Goal: Manage account settings

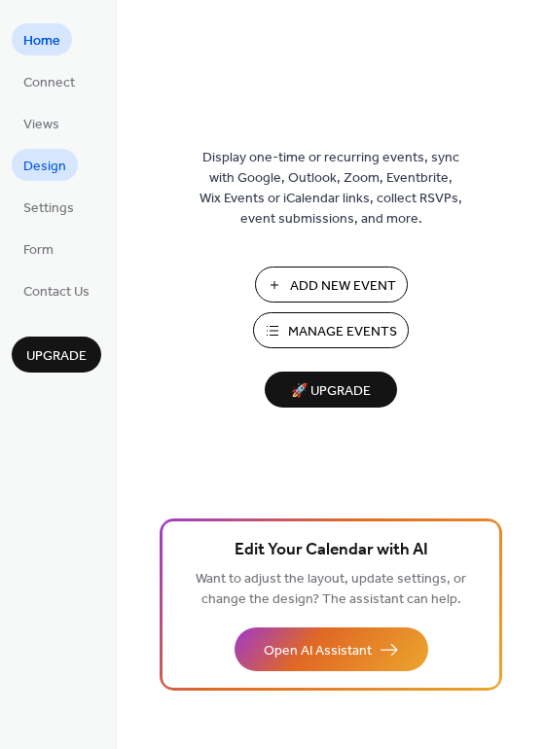
click at [40, 172] on span "Design" at bounding box center [44, 167] width 43 height 20
click at [47, 125] on span "Views" at bounding box center [41, 125] width 36 height 20
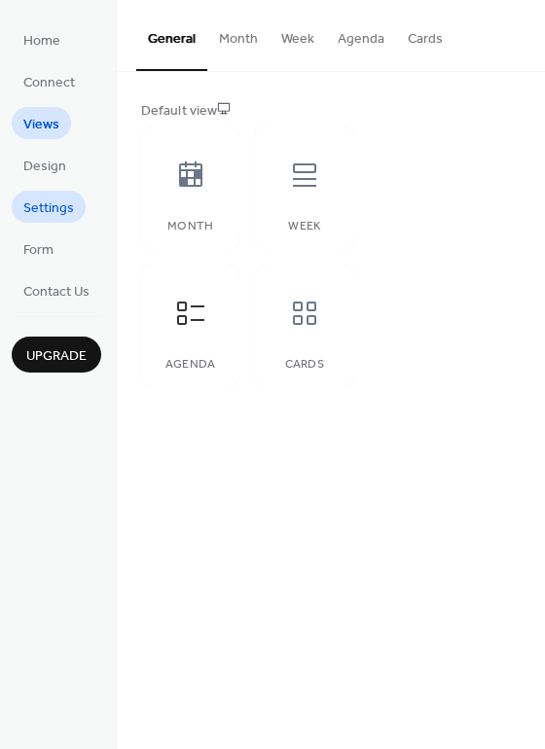
click at [43, 207] on span "Settings" at bounding box center [48, 209] width 51 height 20
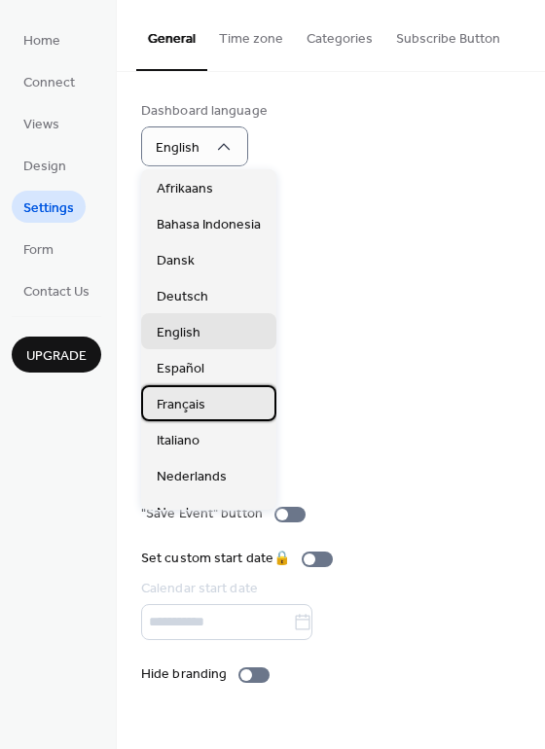
click at [190, 407] on span "Français" at bounding box center [181, 405] width 49 height 20
